Goal: Information Seeking & Learning: Learn about a topic

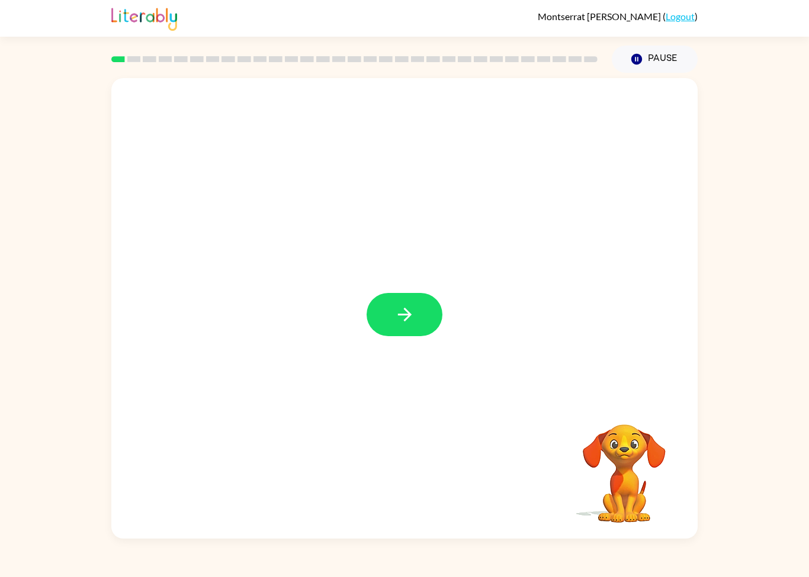
click at [379, 328] on button "button" at bounding box center [404, 314] width 76 height 43
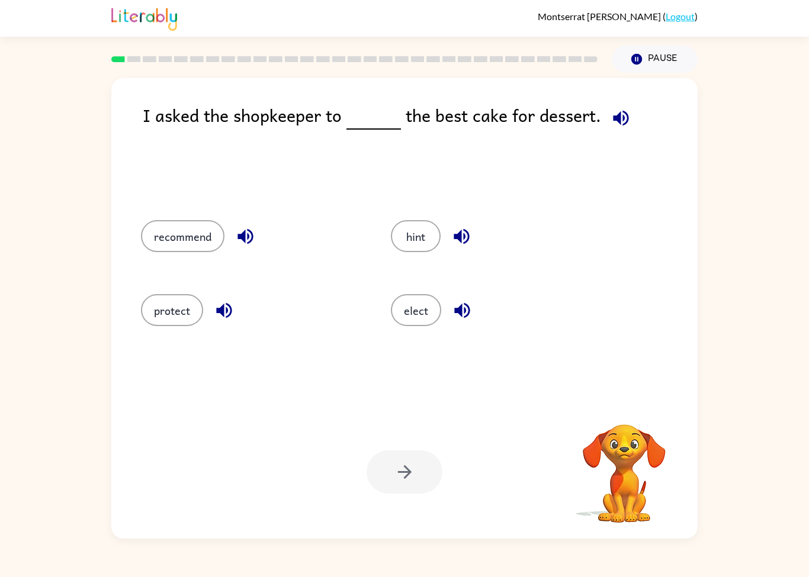
click at [610, 317] on div "elect" at bounding box center [502, 310] width 223 height 32
click at [637, 440] on video "Your browser must support playing .mp4 files to use Literably. Please try using…" at bounding box center [624, 465] width 118 height 118
click at [150, 235] on button "recommend" at bounding box center [182, 236] width 83 height 32
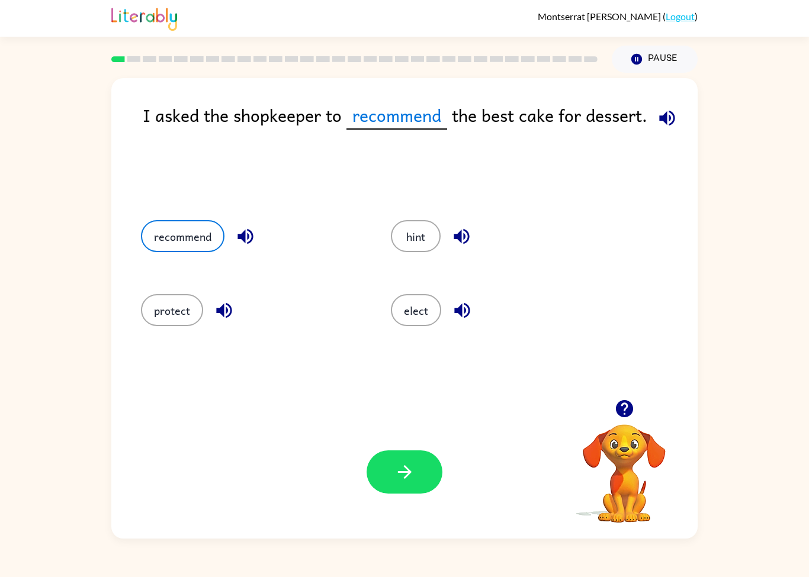
click at [182, 237] on button "recommend" at bounding box center [182, 236] width 83 height 32
click at [395, 478] on icon "button" at bounding box center [404, 472] width 21 height 21
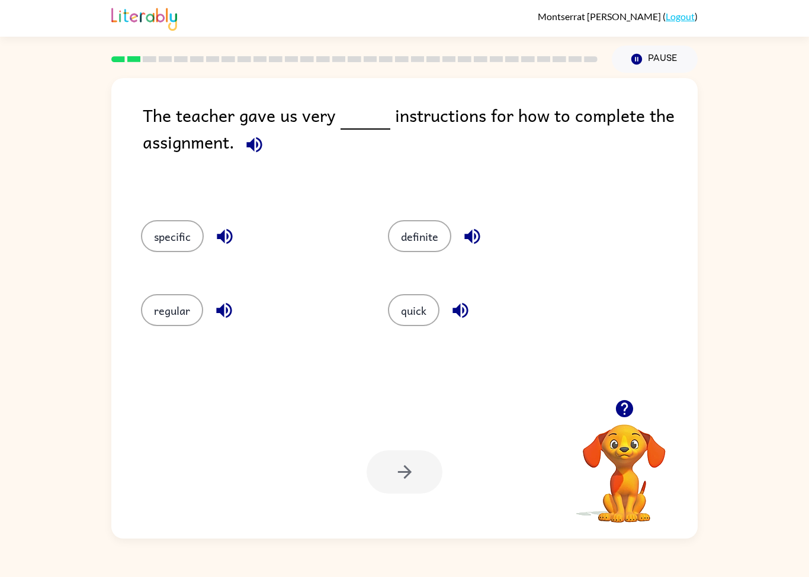
click at [458, 217] on div "definite" at bounding box center [488, 235] width 247 height 74
click at [419, 234] on button "definite" at bounding box center [419, 236] width 63 height 32
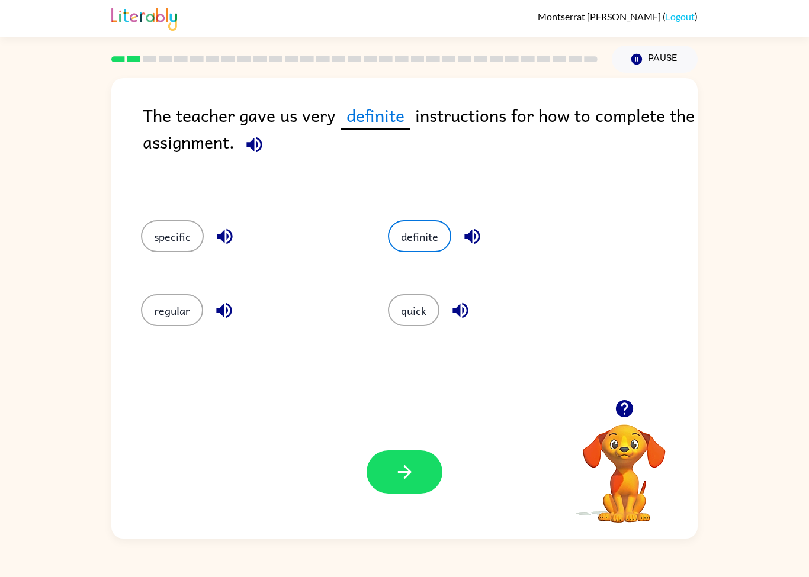
click at [188, 244] on button "specific" at bounding box center [172, 236] width 63 height 32
click at [424, 471] on button "button" at bounding box center [404, 471] width 76 height 43
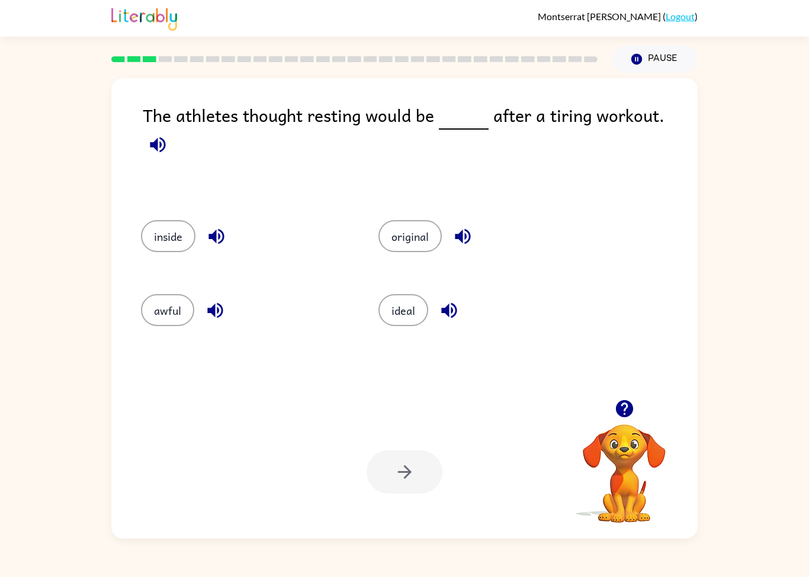
click at [662, 92] on div "The athletes thought resting would be after a tiring workout. inside original a…" at bounding box center [404, 308] width 586 height 461
click at [165, 137] on icon "button" at bounding box center [157, 144] width 15 height 15
click at [168, 134] on icon "button" at bounding box center [157, 144] width 21 height 21
click at [739, 96] on div "The athletes thought resting would be after a tiring workout. inside original a…" at bounding box center [404, 306] width 809 height 466
click at [392, 321] on button "ideal" at bounding box center [403, 310] width 50 height 32
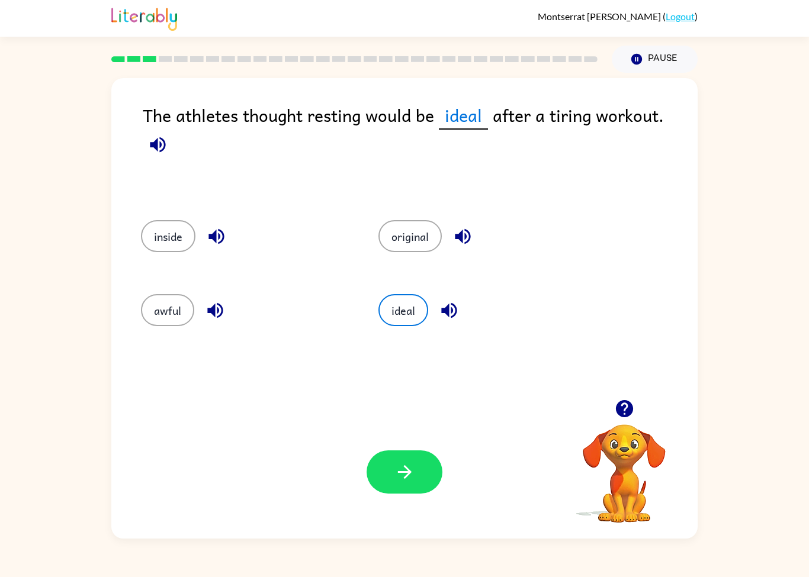
click at [393, 492] on button "button" at bounding box center [404, 471] width 76 height 43
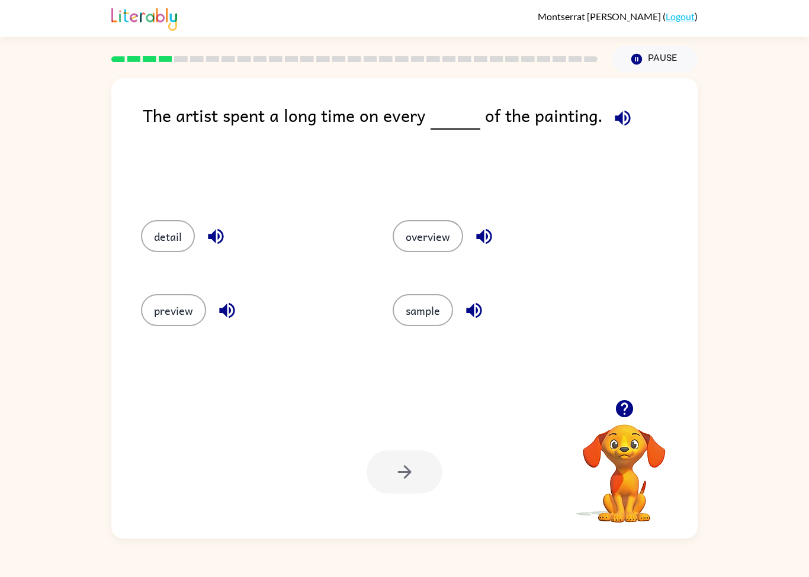
click at [612, 126] on icon "button" at bounding box center [622, 118] width 21 height 21
click at [182, 252] on button "detail" at bounding box center [168, 236] width 54 height 32
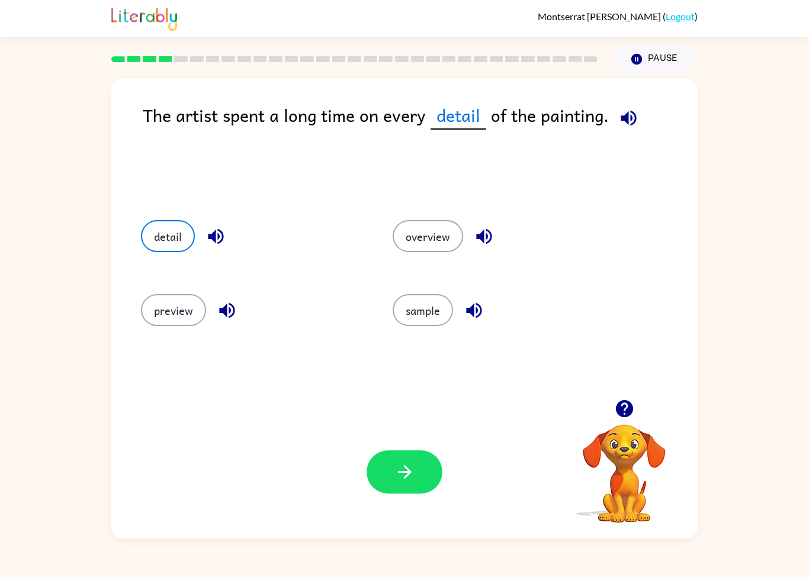
click at [407, 476] on icon "button" at bounding box center [404, 472] width 14 height 14
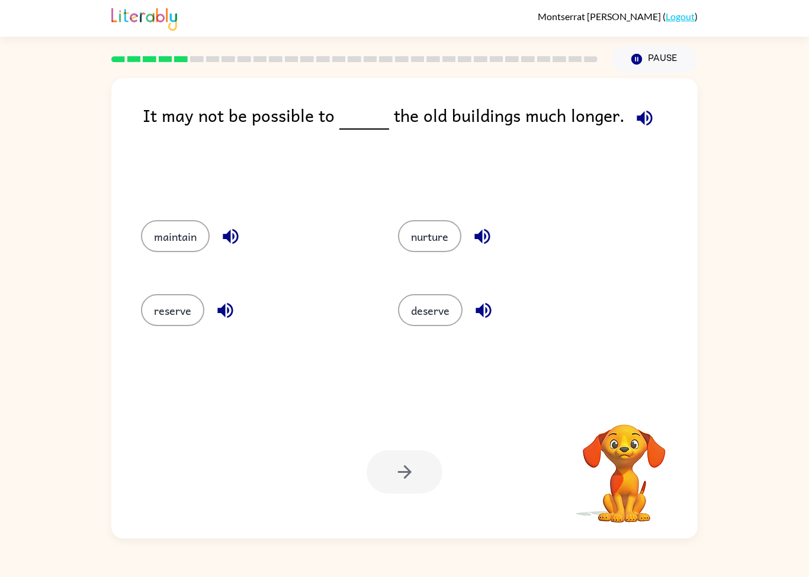
click at [629, 125] on button "button" at bounding box center [644, 118] width 30 height 30
click at [191, 333] on div "reserve" at bounding box center [246, 309] width 257 height 74
click at [188, 317] on button "reserve" at bounding box center [172, 310] width 63 height 32
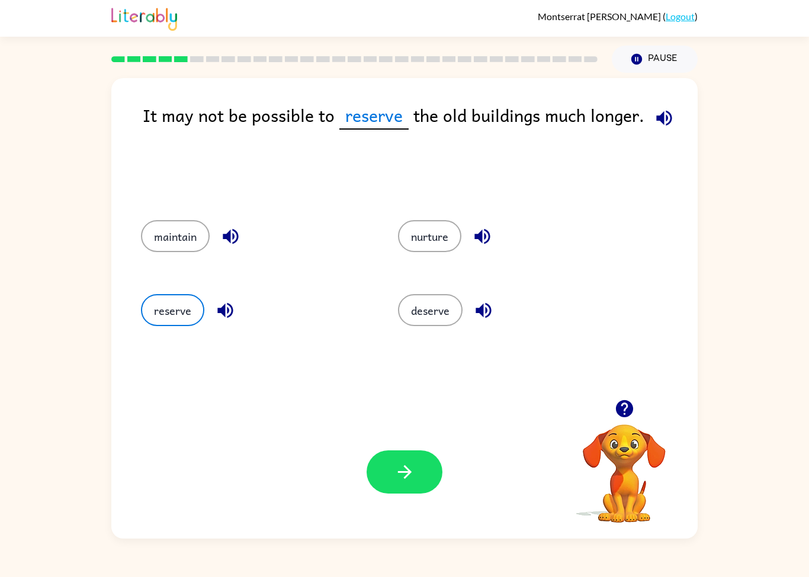
click at [662, 123] on icon "button" at bounding box center [663, 118] width 21 height 21
click at [413, 480] on icon "button" at bounding box center [404, 472] width 21 height 21
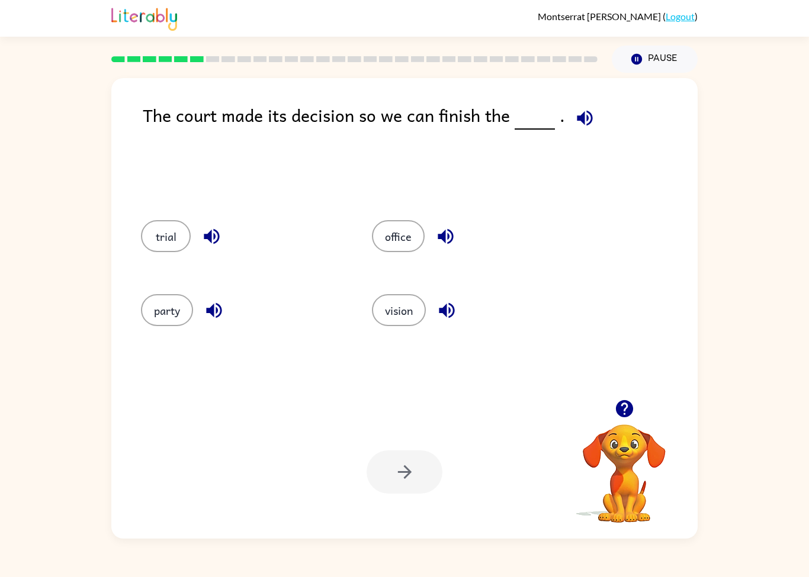
click at [187, 240] on button "trial" at bounding box center [166, 236] width 50 height 32
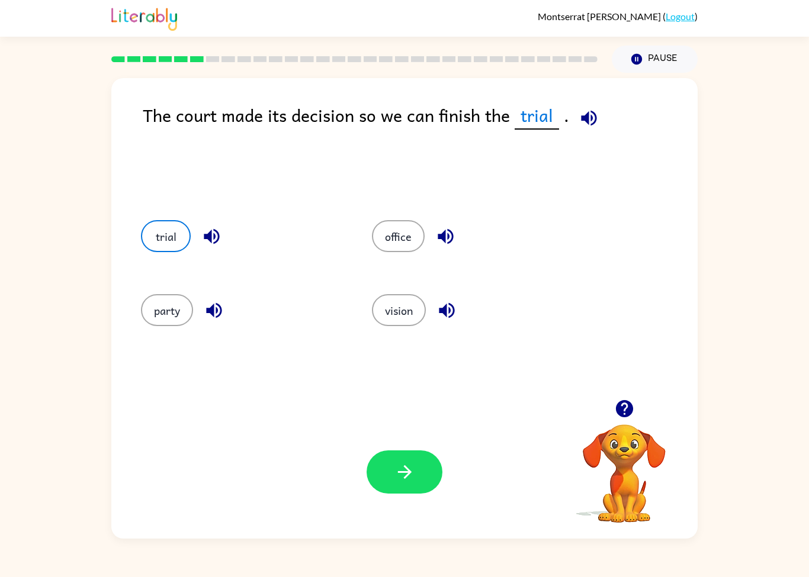
click at [417, 454] on button "button" at bounding box center [404, 471] width 76 height 43
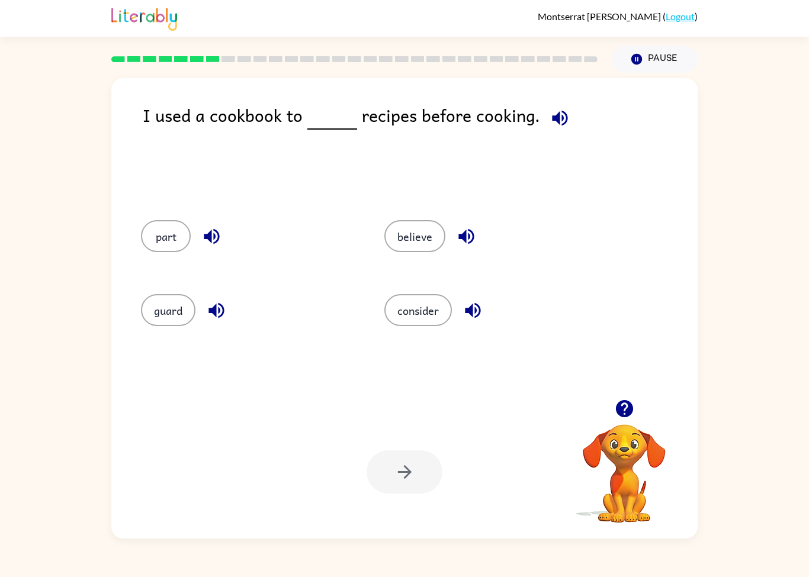
click at [445, 310] on button "consider" at bounding box center [417, 310] width 67 height 32
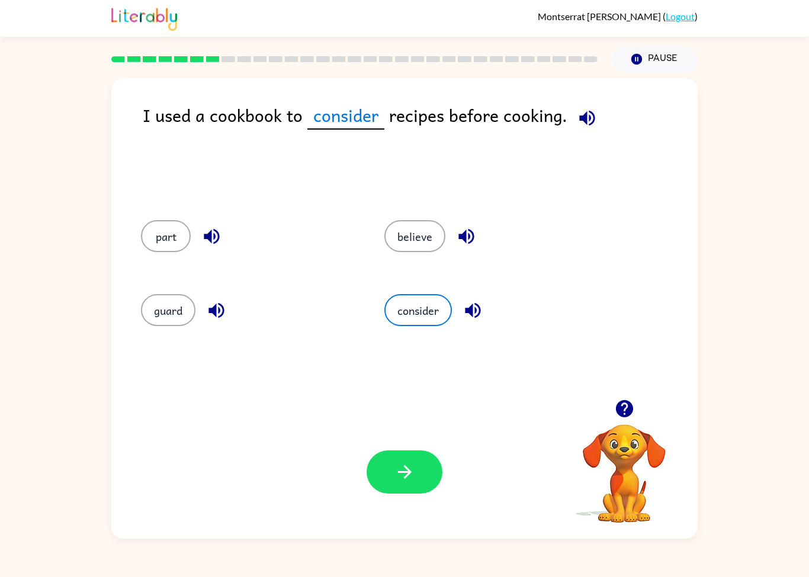
click at [378, 488] on button "button" at bounding box center [404, 471] width 76 height 43
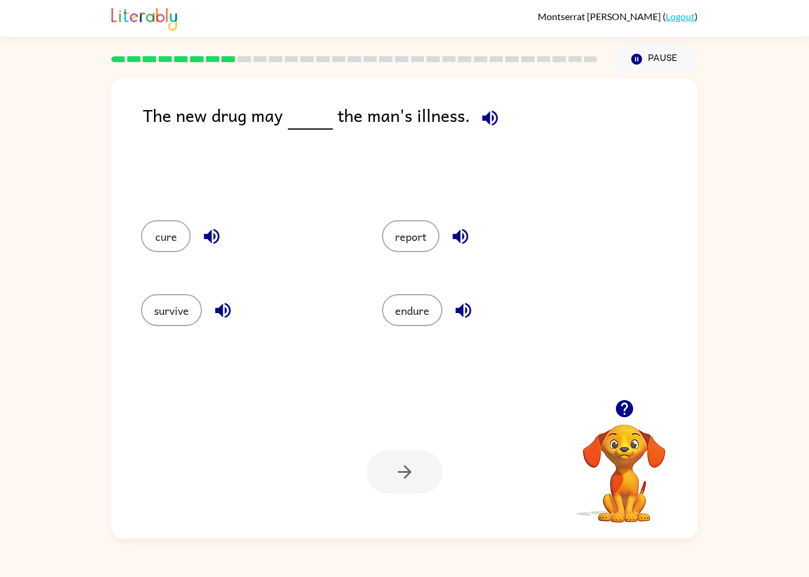
click at [417, 304] on button "endure" at bounding box center [412, 310] width 60 height 32
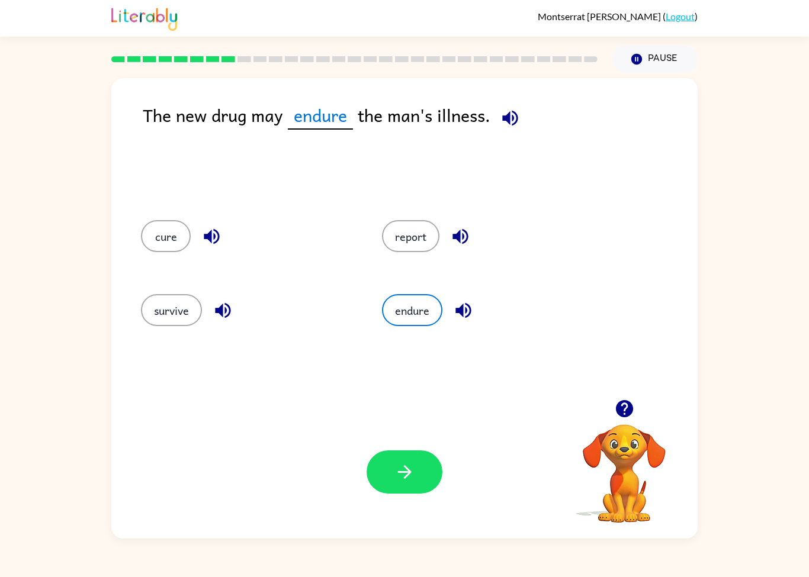
click at [395, 480] on icon "button" at bounding box center [404, 472] width 21 height 21
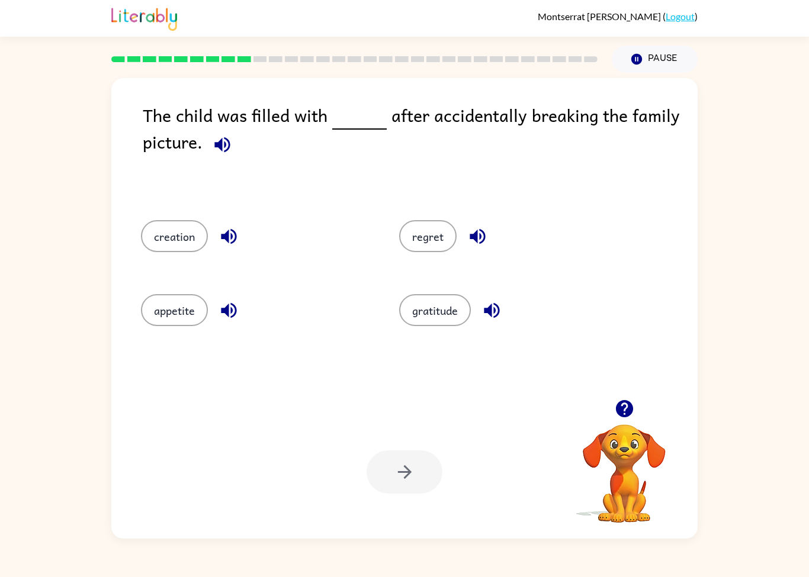
click at [169, 217] on div "creation" at bounding box center [247, 235] width 258 height 74
click at [186, 242] on button "creation" at bounding box center [174, 236] width 67 height 32
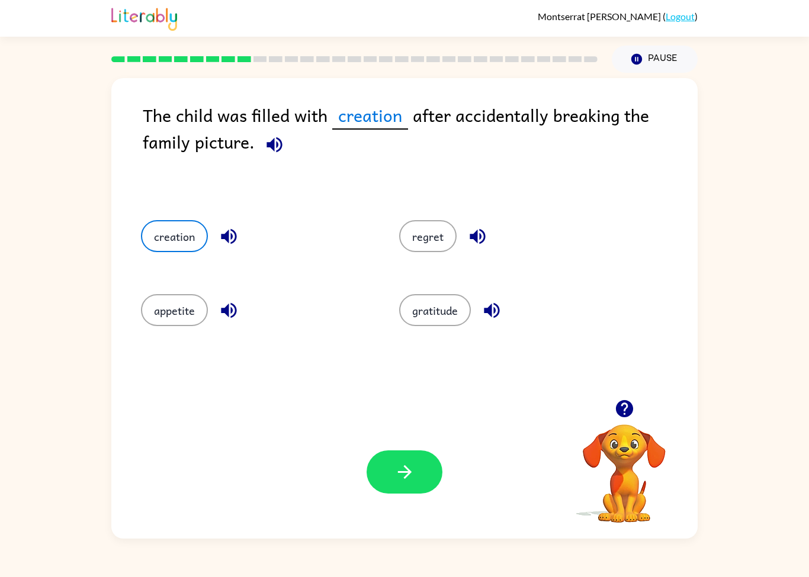
click at [426, 300] on button "gratitude" at bounding box center [435, 310] width 72 height 32
click at [395, 453] on button "button" at bounding box center [404, 471] width 76 height 43
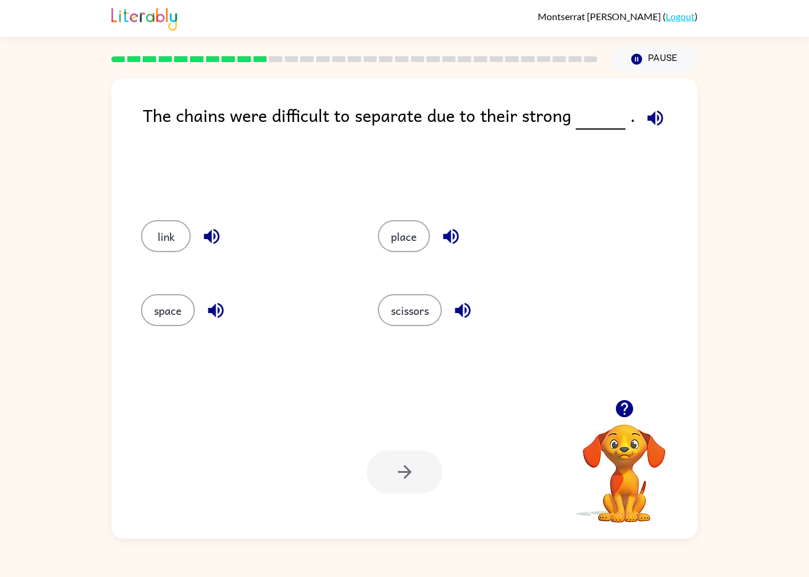
click at [162, 320] on button "space" at bounding box center [168, 310] width 54 height 32
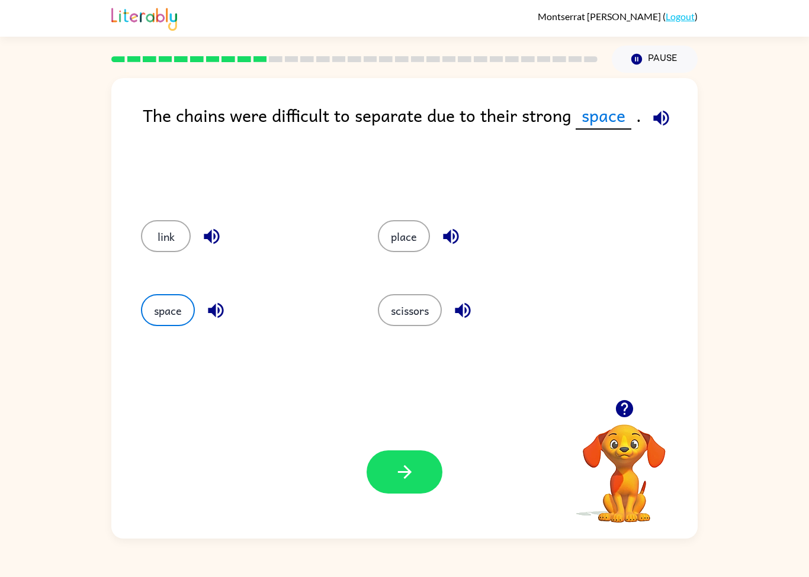
click at [142, 240] on button "link" at bounding box center [166, 236] width 50 height 32
click at [391, 417] on div "Your browser must support playing .mp4 files to use Literably. Please try using…" at bounding box center [404, 471] width 586 height 133
click at [411, 480] on icon "button" at bounding box center [404, 472] width 21 height 21
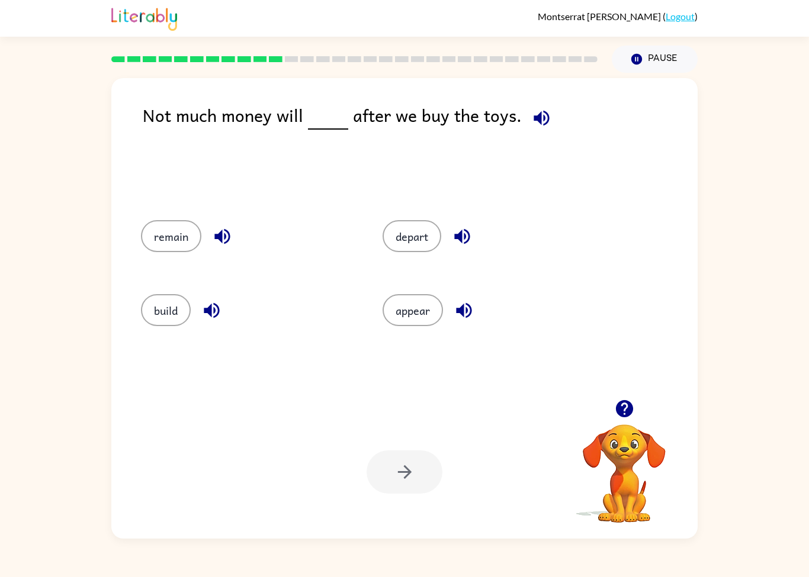
click at [407, 308] on button "appear" at bounding box center [412, 310] width 60 height 32
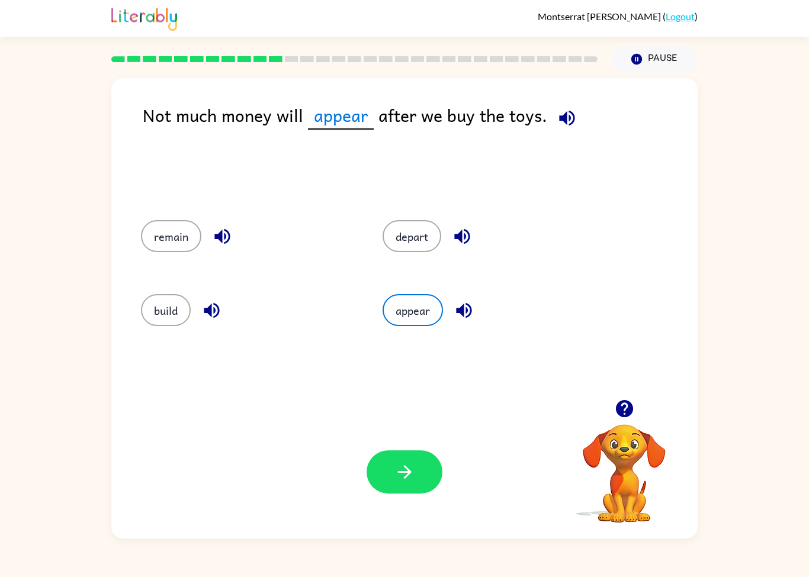
click at [409, 451] on button "button" at bounding box center [404, 471] width 76 height 43
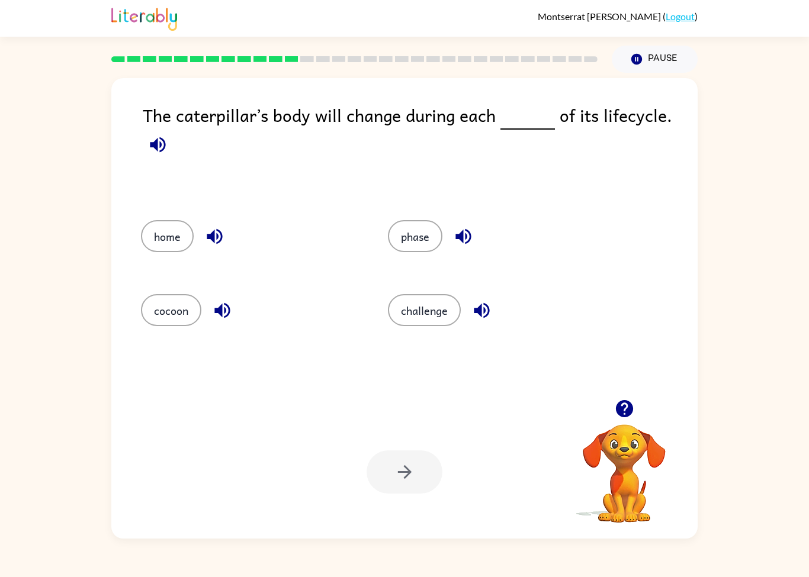
click at [308, 573] on div "Montserrat Garza-Tamez ( Logout ) Pause Pause The caterpillar’s body will chang…" at bounding box center [404, 288] width 809 height 577
click at [385, 243] on div "phase" at bounding box center [488, 235] width 247 height 74
click at [407, 225] on button "phase" at bounding box center [415, 236] width 54 height 32
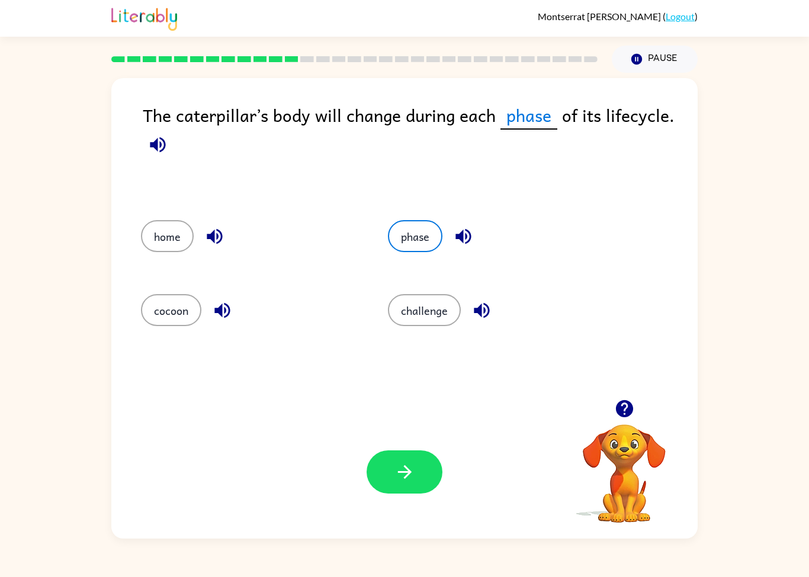
click at [410, 477] on icon "button" at bounding box center [404, 472] width 21 height 21
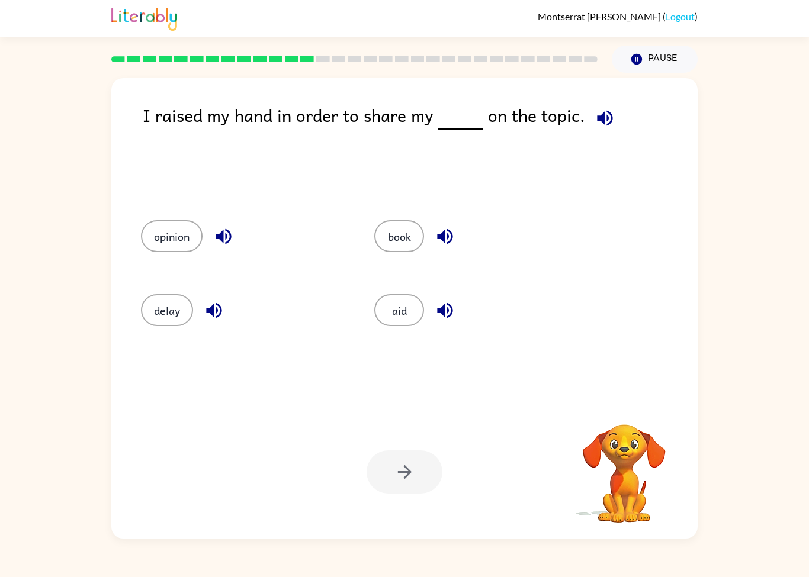
click at [206, 523] on div "Your browser must support playing .mp4 files to use Literably. Please try using…" at bounding box center [404, 471] width 586 height 133
click at [5, 419] on div "I raised my hand in order to share my on the topic. opinion book delay aid Your…" at bounding box center [404, 306] width 809 height 466
click at [144, 54] on div at bounding box center [354, 58] width 500 height 41
click at [204, 59] on div at bounding box center [354, 59] width 486 height 6
click at [240, 60] on rect at bounding box center [244, 59] width 14 height 6
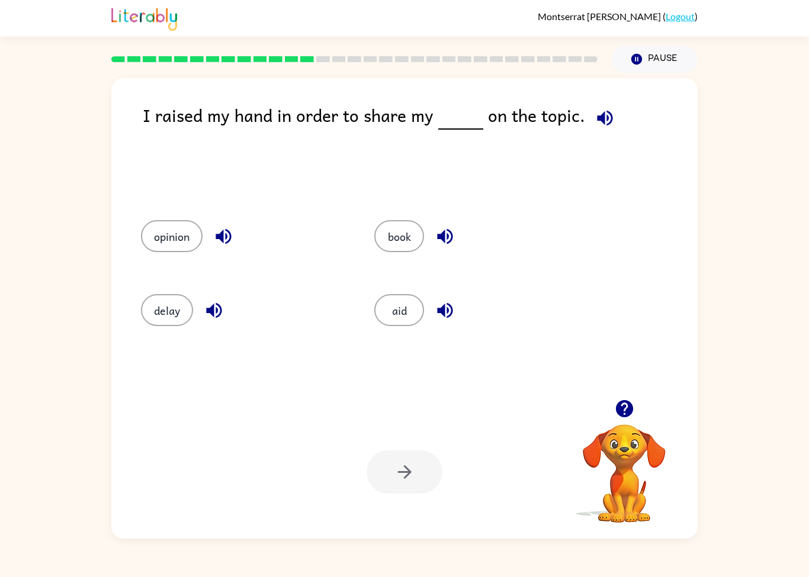
click at [266, 61] on icon at bounding box center [260, 59] width 14 height 6
click at [308, 62] on rect at bounding box center [307, 59] width 14 height 6
click at [401, 320] on button "aid" at bounding box center [399, 310] width 50 height 32
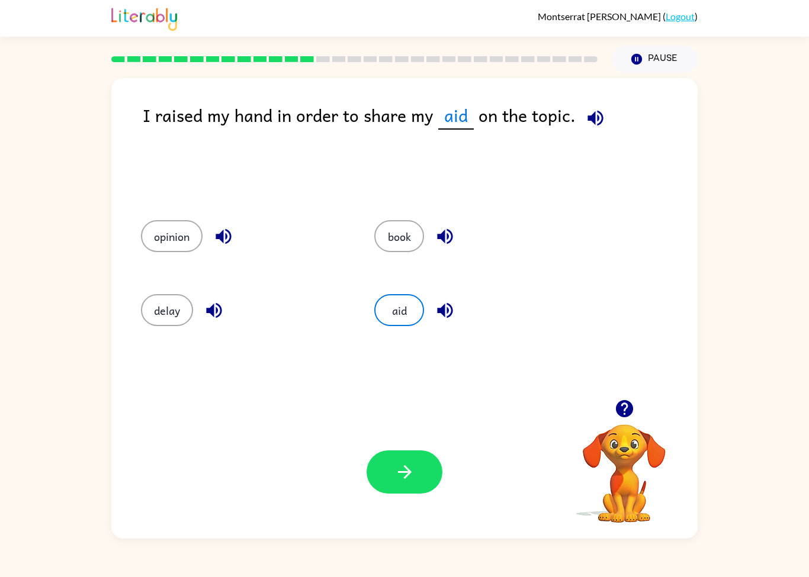
click at [416, 474] on button "button" at bounding box center [404, 471] width 76 height 43
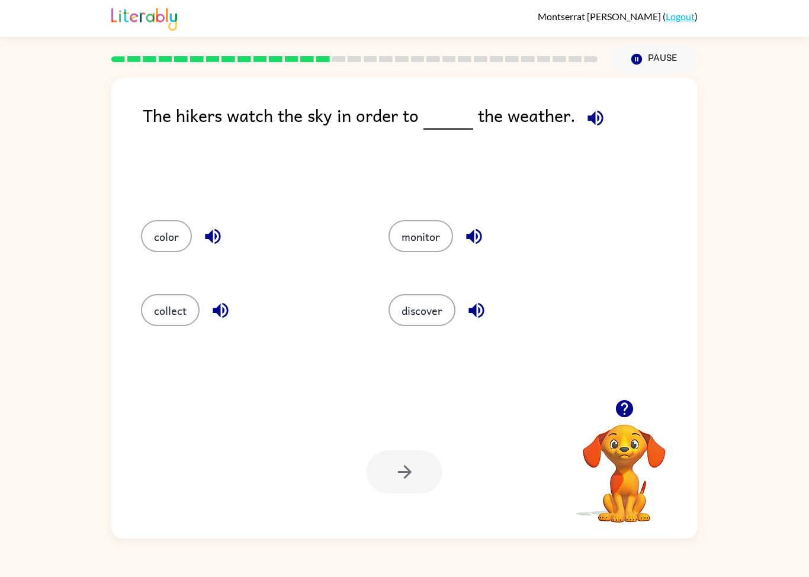
click at [434, 324] on button "discover" at bounding box center [421, 310] width 67 height 32
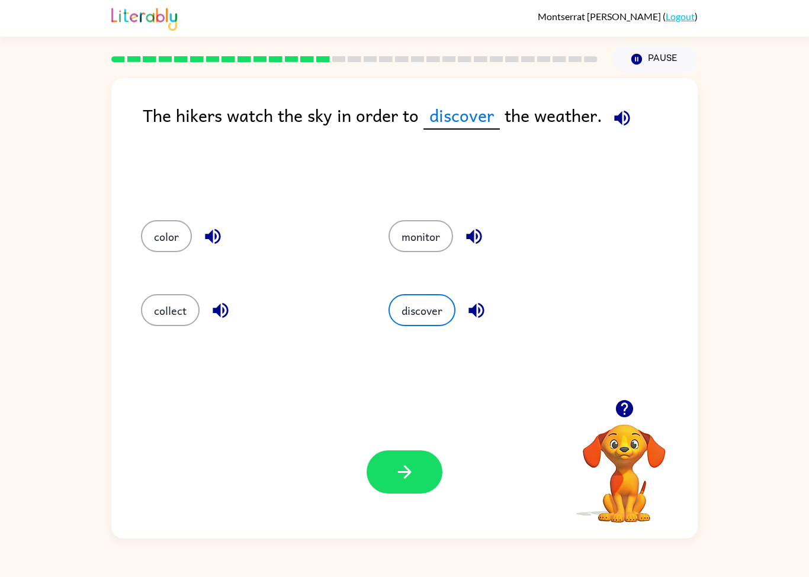
click at [426, 479] on button "button" at bounding box center [404, 471] width 76 height 43
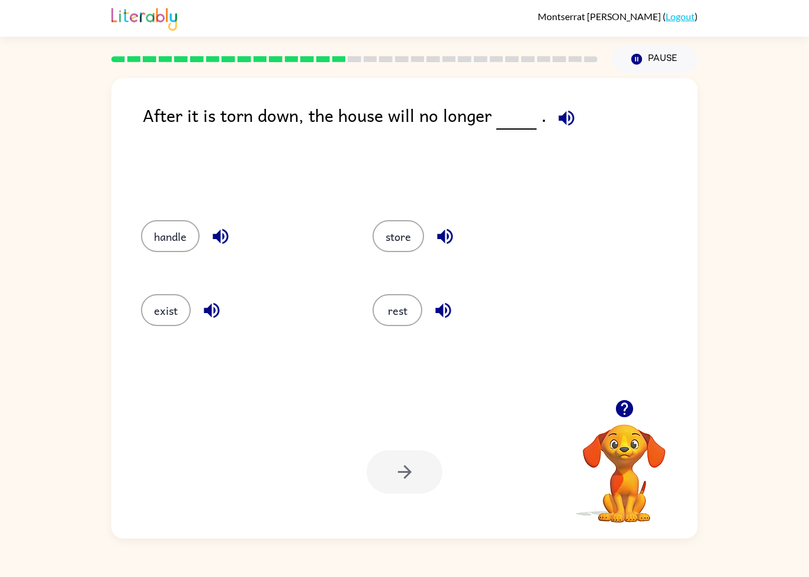
click at [166, 314] on button "exist" at bounding box center [166, 310] width 50 height 32
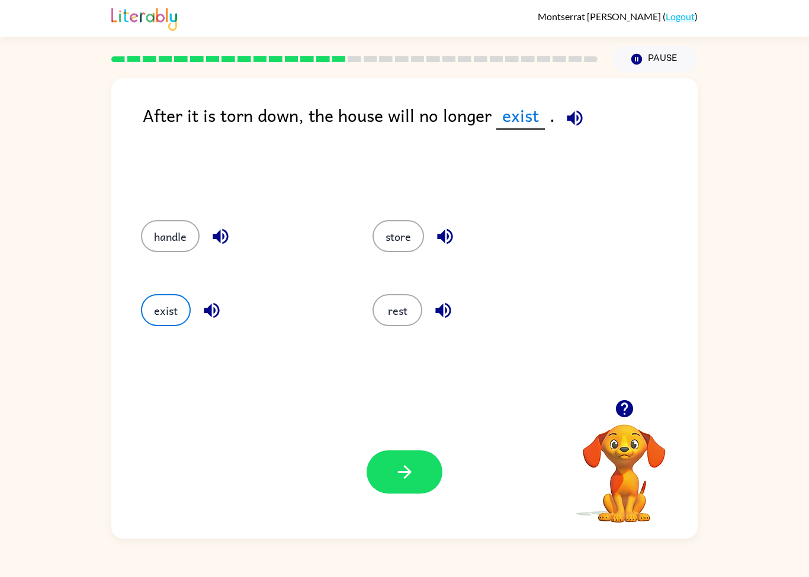
click at [425, 462] on button "button" at bounding box center [404, 471] width 76 height 43
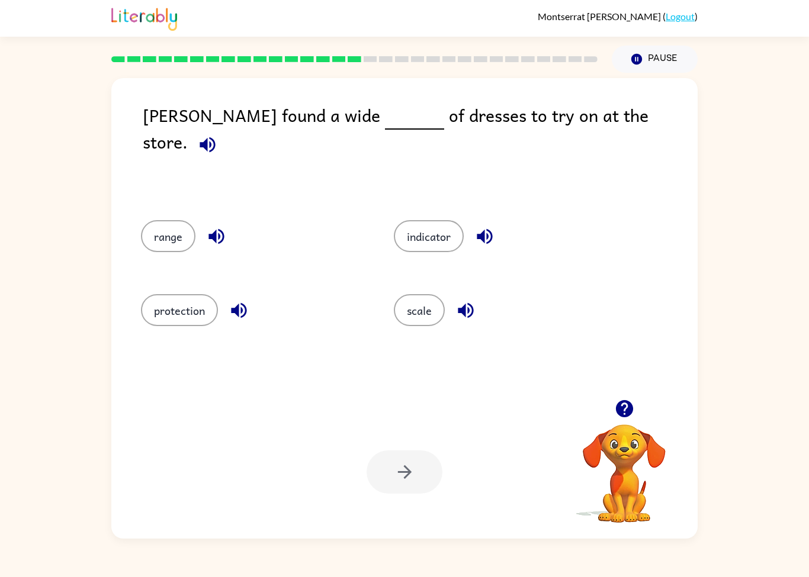
click at [418, 324] on button "scale" at bounding box center [419, 310] width 51 height 32
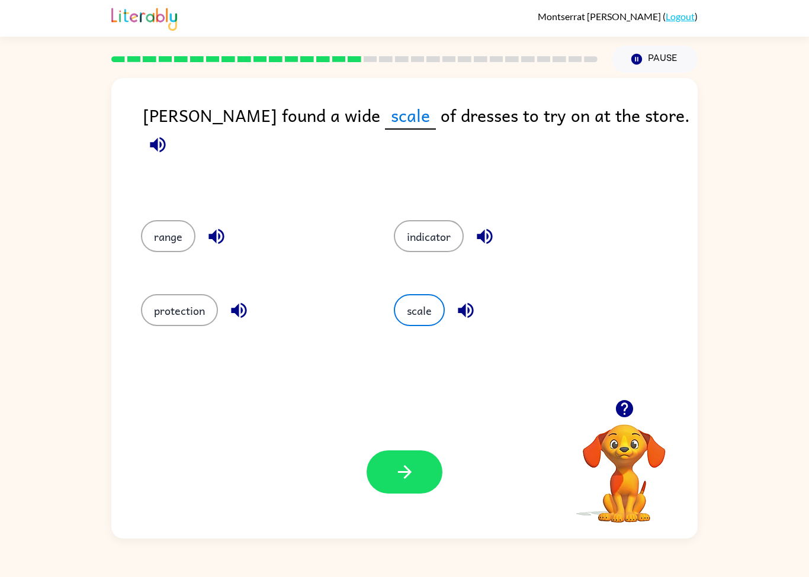
click at [405, 481] on icon "button" at bounding box center [404, 472] width 21 height 21
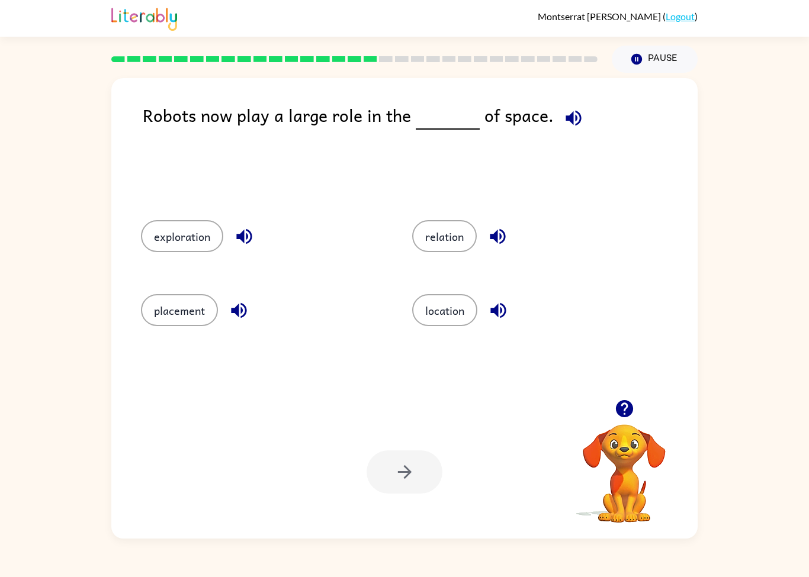
click at [408, 478] on div at bounding box center [404, 471] width 76 height 43
click at [183, 299] on button "placement" at bounding box center [179, 310] width 77 height 32
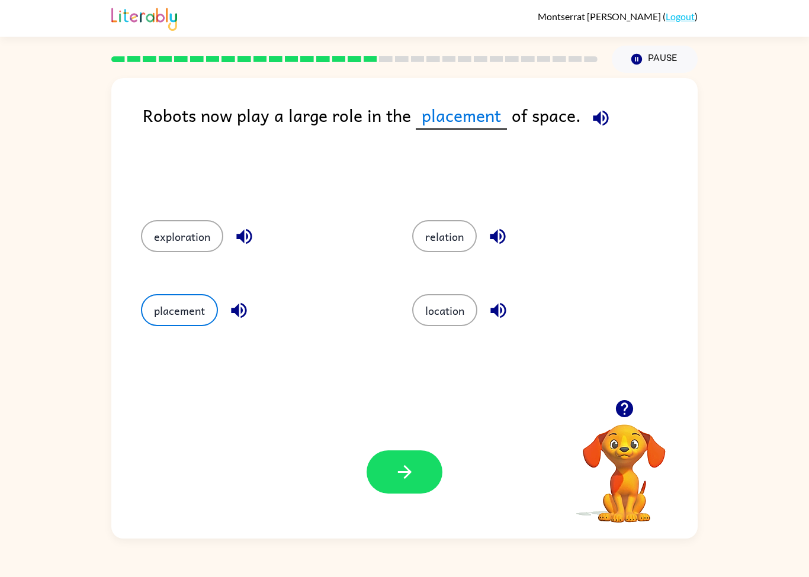
click at [390, 494] on button "button" at bounding box center [404, 471] width 76 height 43
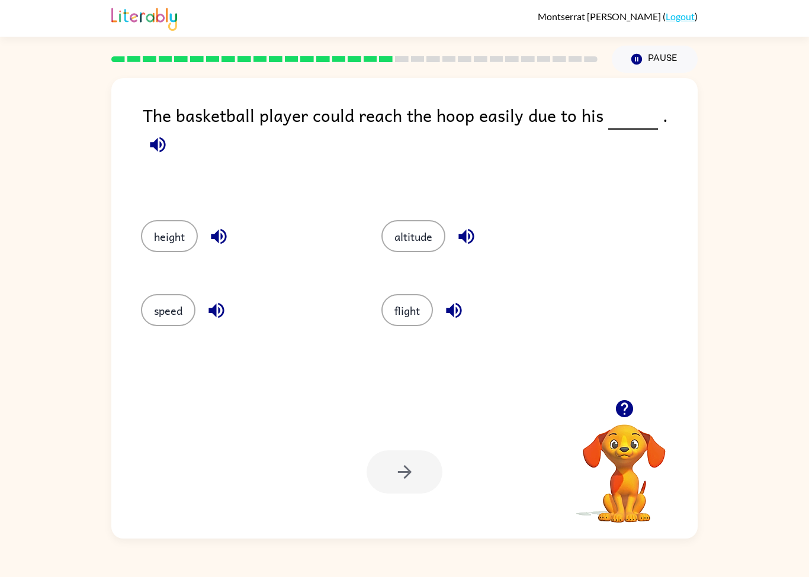
click at [159, 324] on button "speed" at bounding box center [168, 310] width 54 height 32
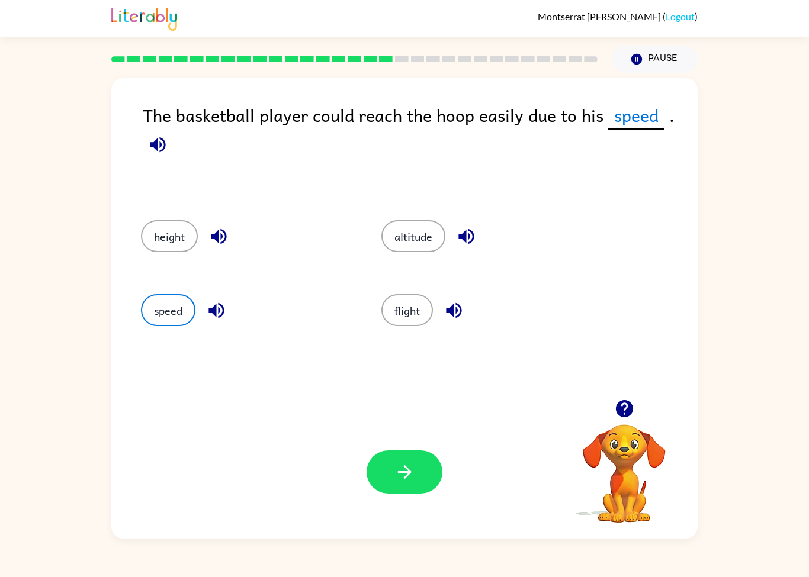
click at [184, 236] on button "height" at bounding box center [169, 236] width 57 height 32
click at [391, 466] on button "button" at bounding box center [404, 471] width 76 height 43
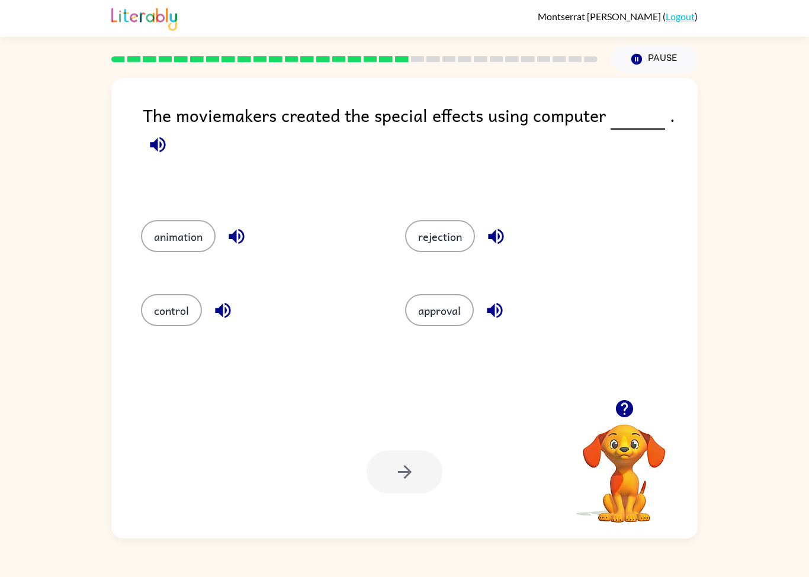
click at [426, 317] on button "approval" at bounding box center [439, 310] width 69 height 32
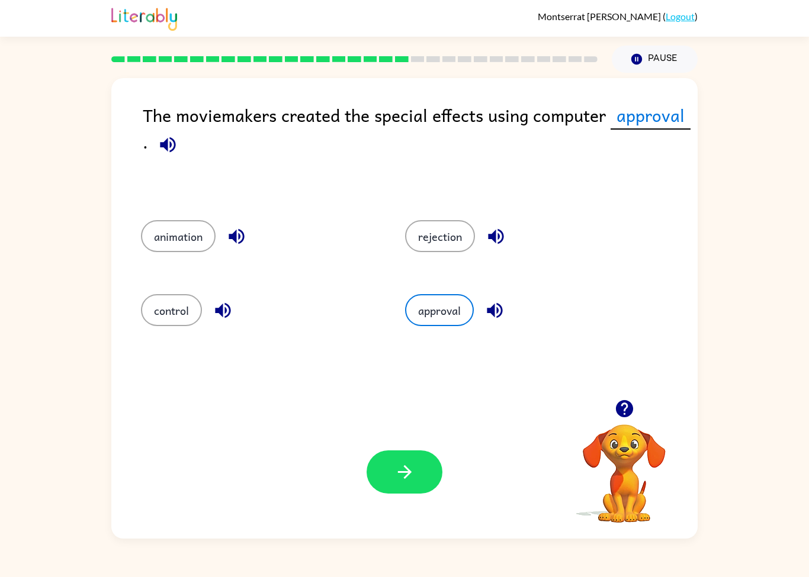
click at [413, 470] on icon "button" at bounding box center [404, 472] width 21 height 21
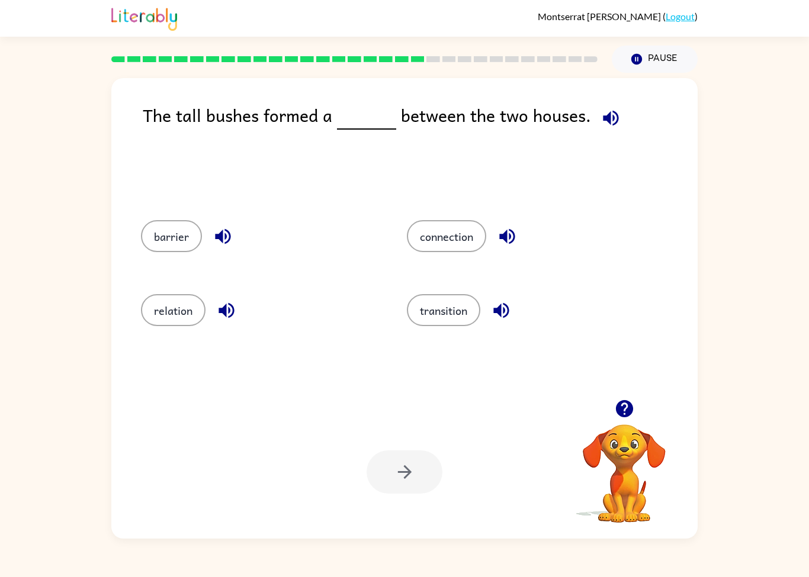
click at [164, 312] on button "relation" at bounding box center [173, 310] width 65 height 32
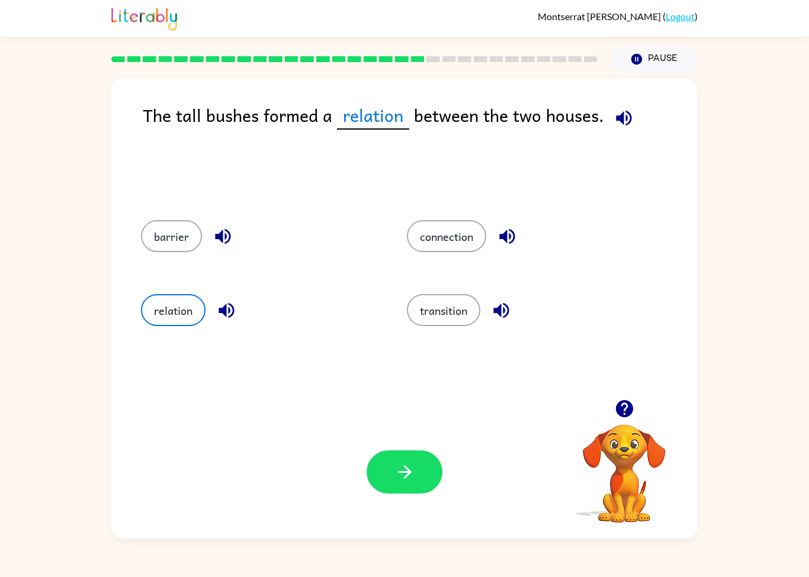
click at [417, 482] on button "button" at bounding box center [404, 471] width 76 height 43
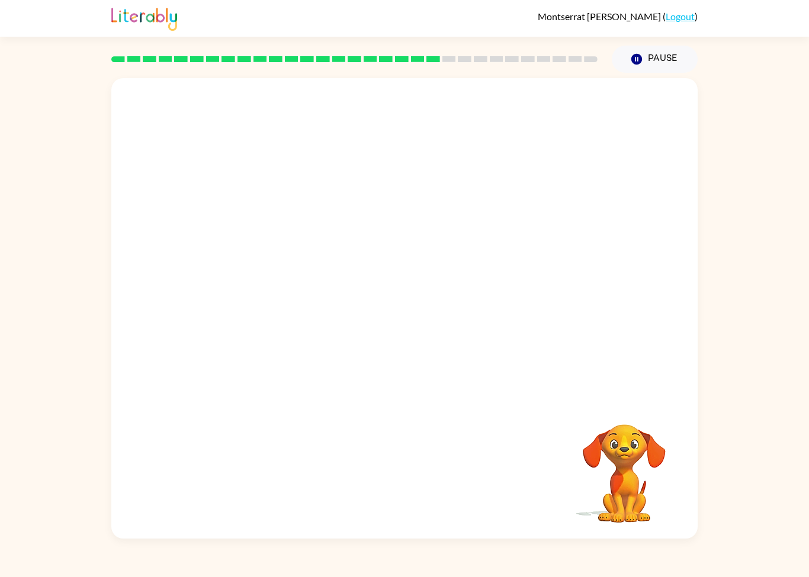
click at [632, 430] on video "Your browser must support playing .mp4 files to use Literably. Please try using…" at bounding box center [624, 465] width 118 height 118
click at [230, 387] on video "Your browser must support playing .mp4 files to use Literably. Please try using…" at bounding box center [404, 238] width 586 height 321
click at [252, 353] on video "Your browser must support playing .mp4 files to use Literably. Please try using…" at bounding box center [404, 238] width 586 height 321
click at [227, 336] on video "Your browser must support playing .mp4 files to use Literably. Please try using…" at bounding box center [404, 238] width 586 height 321
click at [269, 321] on video "Your browser must support playing .mp4 files to use Literably. Please try using…" at bounding box center [404, 238] width 586 height 321
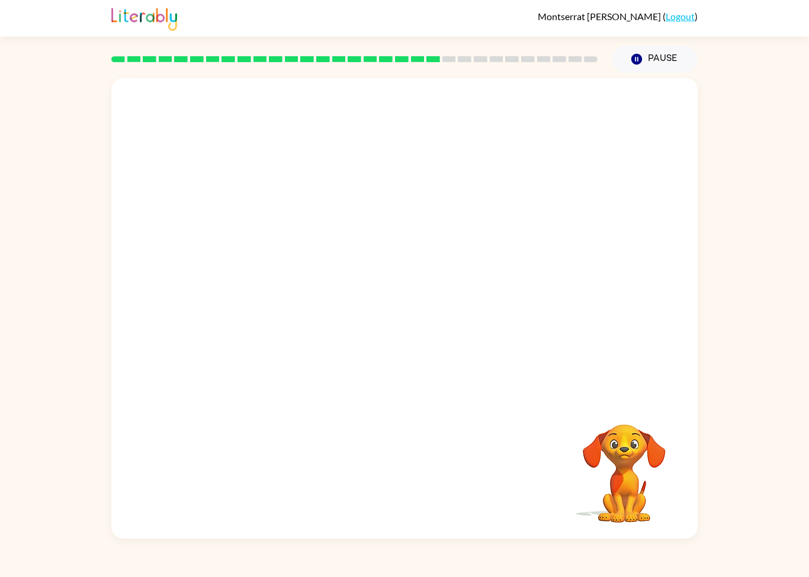
click at [636, 430] on video "Your browser must support playing .mp4 files to use Literably. Please try using…" at bounding box center [624, 465] width 118 height 118
click at [204, 349] on video "Your browser must support playing .mp4 files to use Literably. Please try using…" at bounding box center [404, 238] width 586 height 321
click at [419, 307] on div at bounding box center [404, 314] width 76 height 43
click at [394, 323] on div at bounding box center [404, 314] width 76 height 43
click at [387, 336] on button "button" at bounding box center [404, 314] width 76 height 43
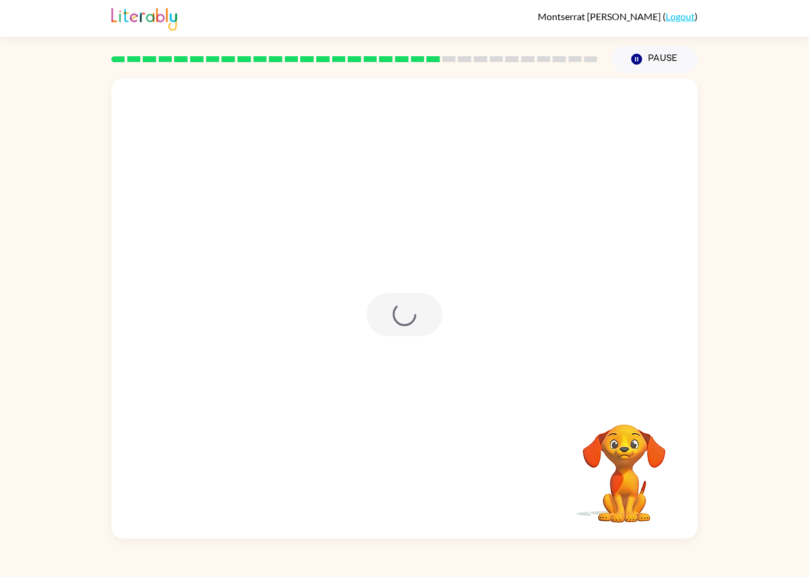
click at [393, 342] on div at bounding box center [404, 308] width 586 height 461
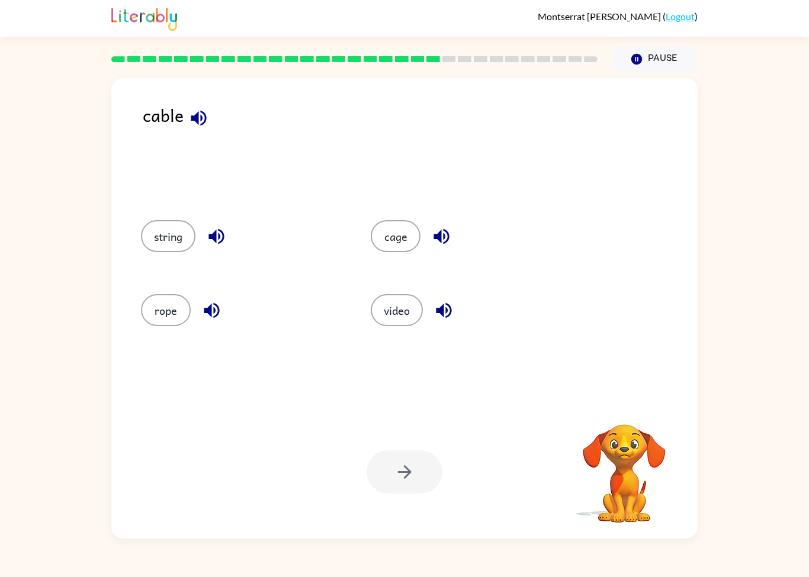
click at [170, 306] on button "rope" at bounding box center [166, 310] width 50 height 32
click at [411, 458] on button "button" at bounding box center [404, 471] width 76 height 43
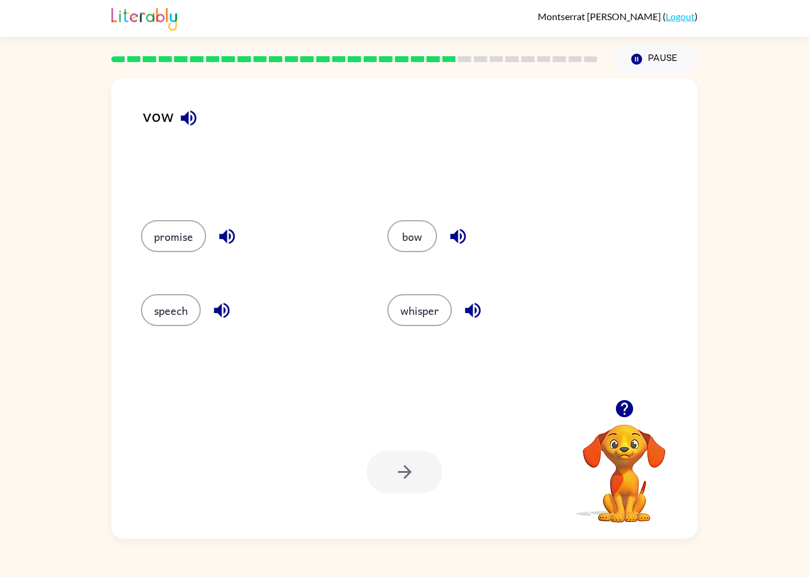
click at [409, 225] on button "bow" at bounding box center [412, 236] width 50 height 32
click at [168, 250] on button "promise" at bounding box center [173, 236] width 65 height 32
click at [421, 487] on button "button" at bounding box center [404, 471] width 76 height 43
click at [413, 325] on button "discuss" at bounding box center [421, 310] width 60 height 32
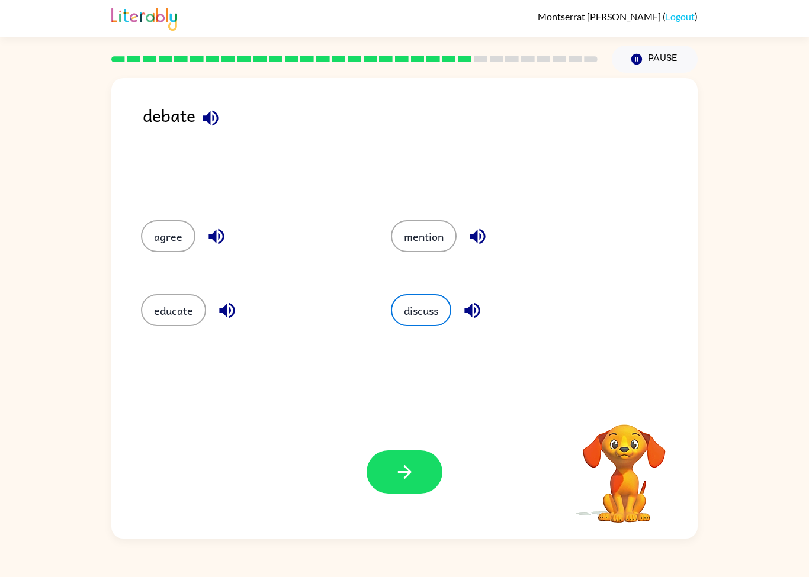
click at [404, 482] on icon "button" at bounding box center [404, 472] width 21 height 21
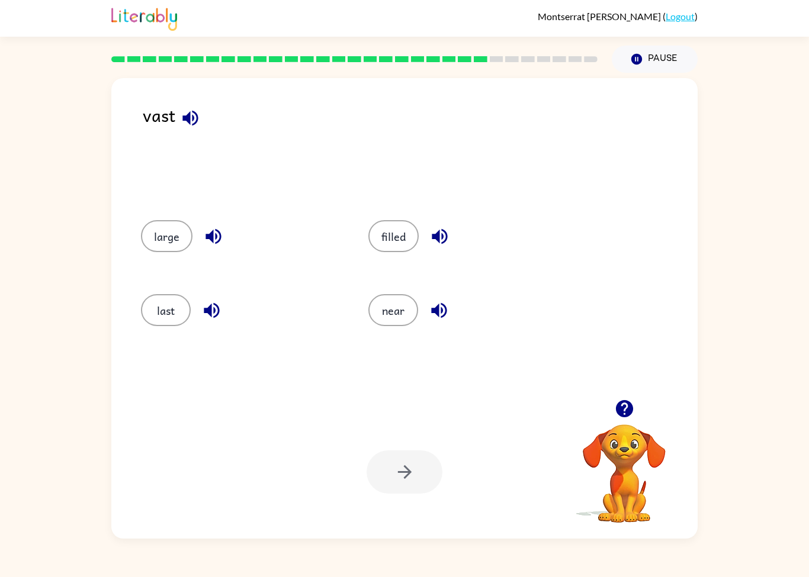
click at [394, 252] on button "filled" at bounding box center [393, 236] width 50 height 32
click at [401, 452] on button "button" at bounding box center [404, 471] width 76 height 43
click at [417, 311] on button "wish" at bounding box center [398, 310] width 50 height 32
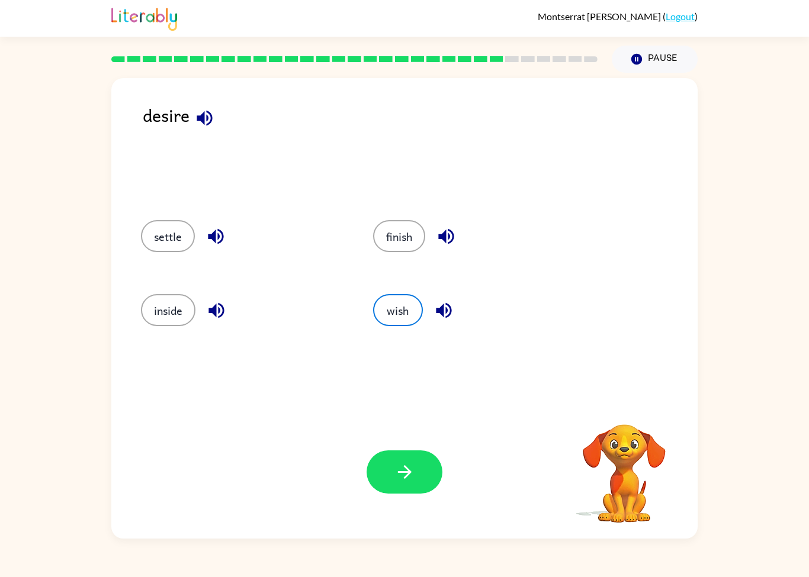
click at [414, 457] on button "button" at bounding box center [404, 471] width 76 height 43
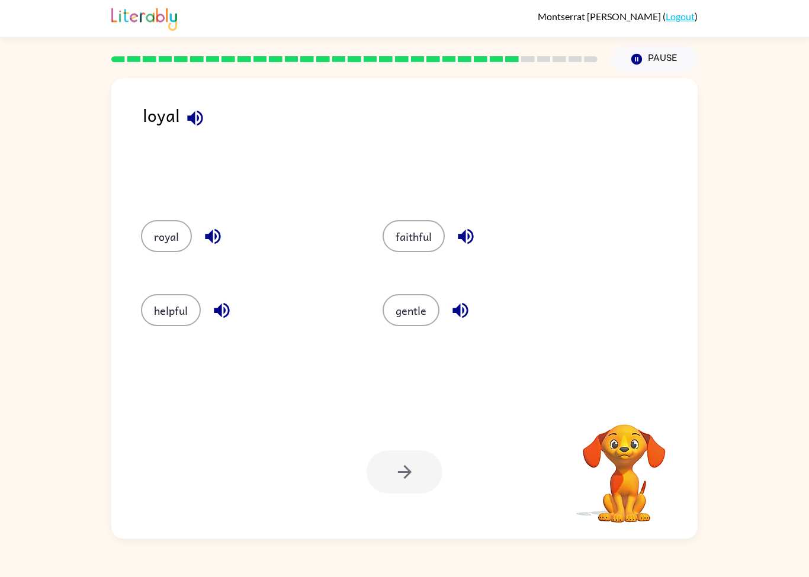
click at [156, 249] on button "royal" at bounding box center [166, 236] width 51 height 32
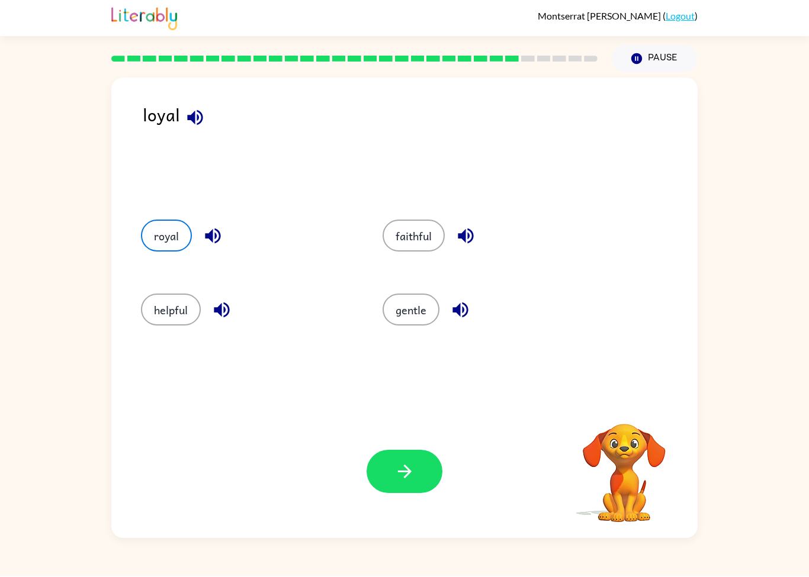
click at [405, 469] on icon "button" at bounding box center [404, 472] width 21 height 21
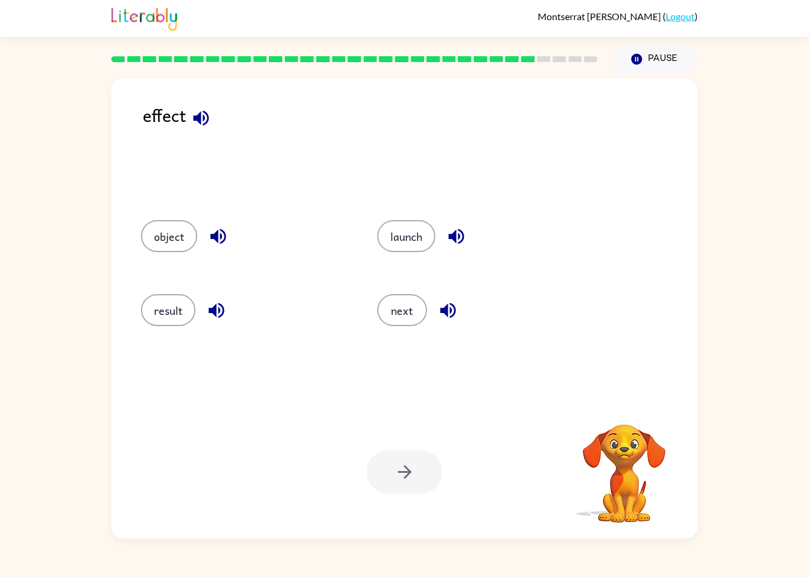
click at [179, 314] on button "result" at bounding box center [168, 310] width 54 height 32
click at [407, 474] on icon "button" at bounding box center [404, 472] width 21 height 21
click at [405, 227] on button "tight" at bounding box center [396, 236] width 50 height 32
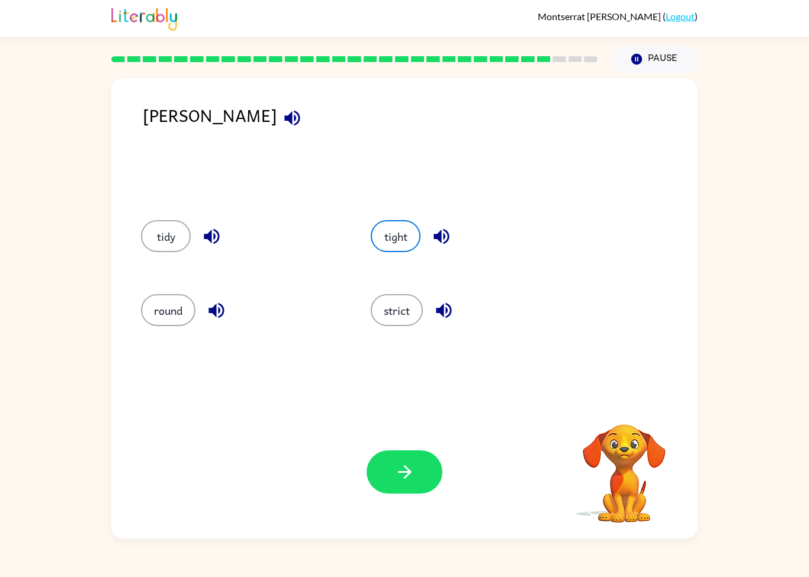
click at [414, 480] on icon "button" at bounding box center [404, 472] width 21 height 21
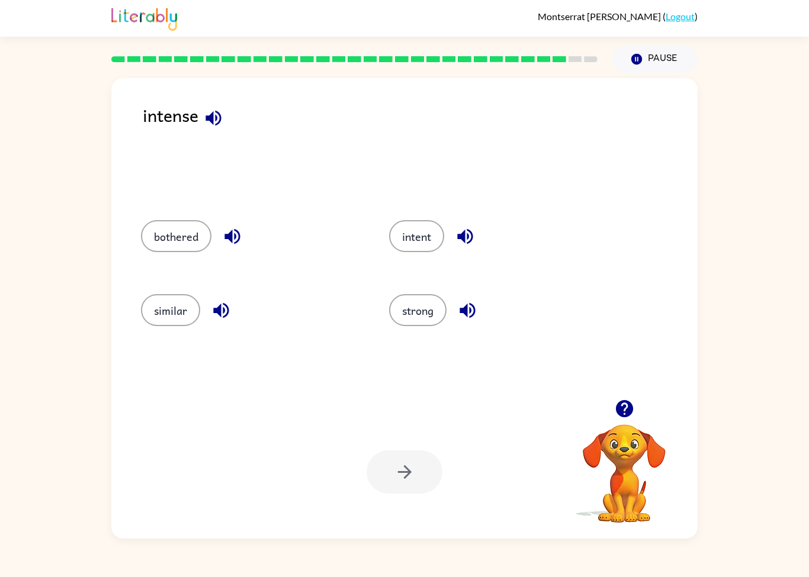
click at [166, 339] on div "similar" at bounding box center [242, 309] width 248 height 74
click at [425, 237] on button "intent" at bounding box center [416, 236] width 55 height 32
click at [407, 480] on icon "button" at bounding box center [404, 472] width 21 height 21
click at [423, 313] on button "task" at bounding box center [417, 310] width 50 height 32
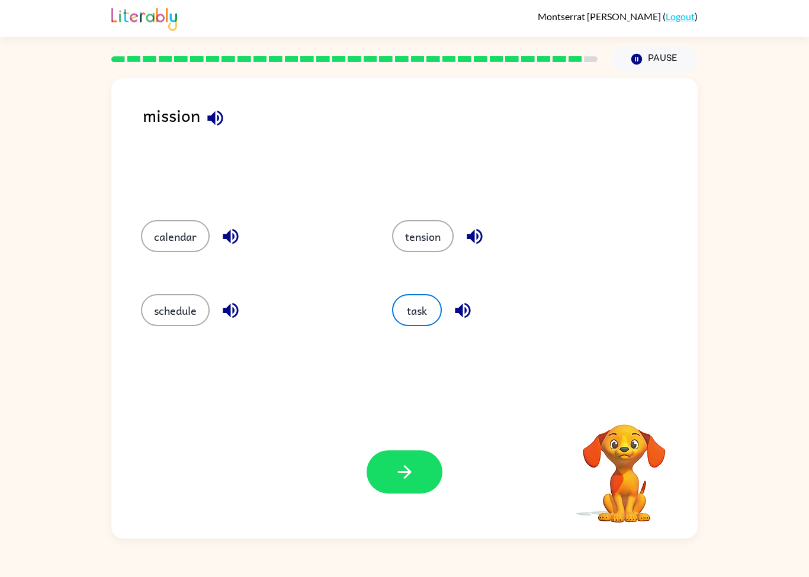
click at [407, 456] on button "button" at bounding box center [404, 471] width 76 height 43
